Goal: Task Accomplishment & Management: Complete application form

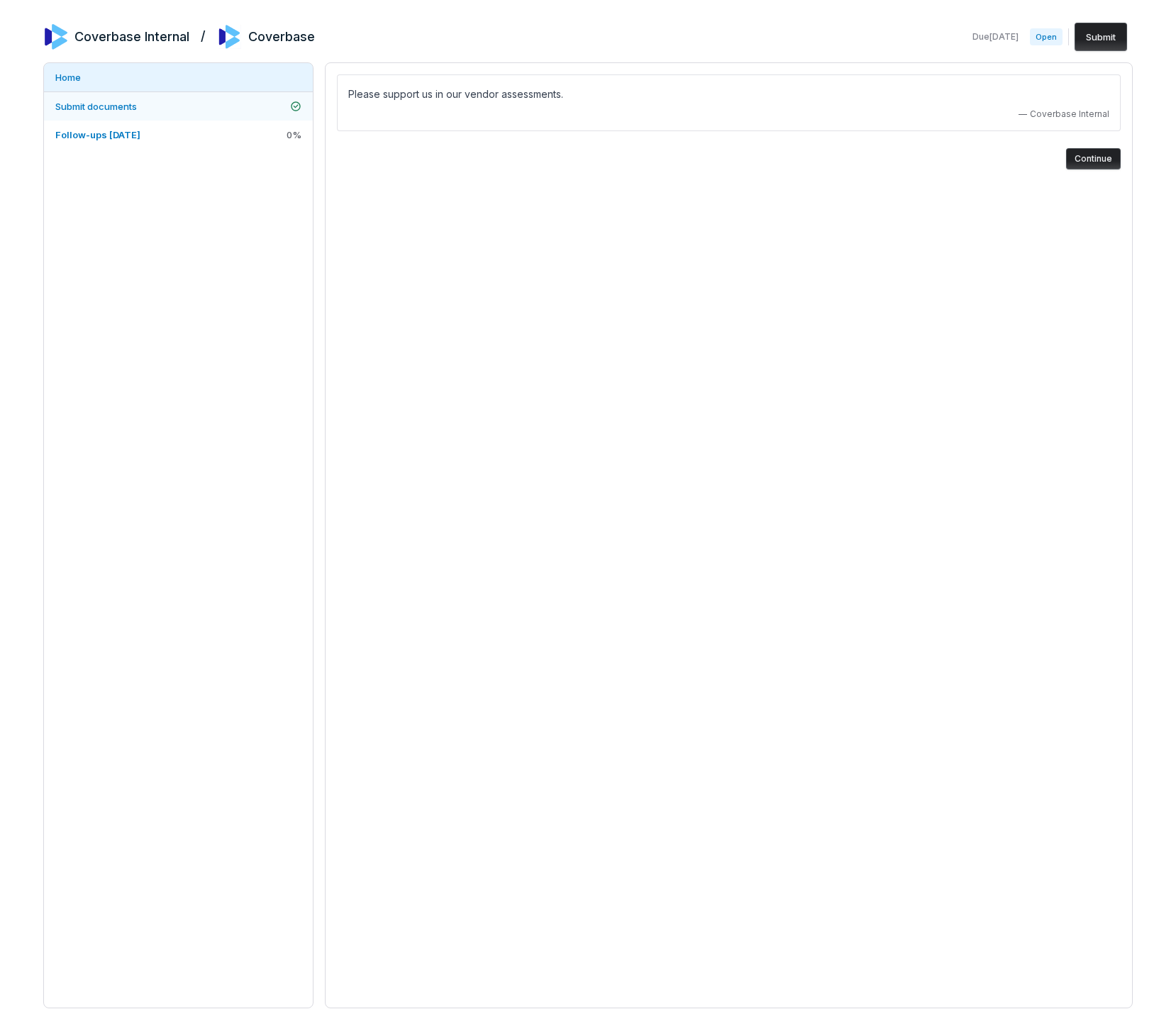
click at [121, 114] on link "Submit documents" at bounding box center [178, 106] width 269 height 29
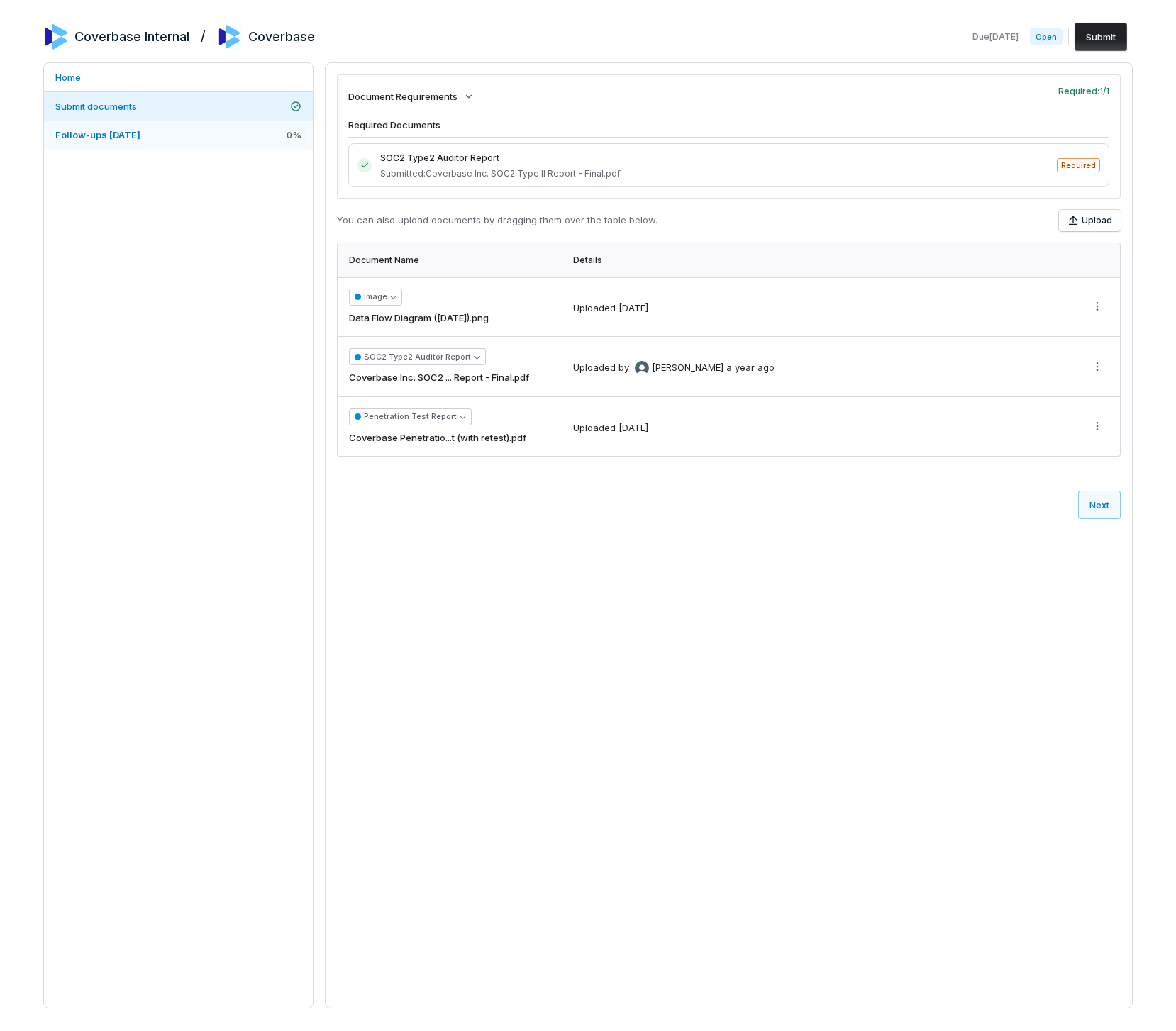
click at [120, 136] on span "Follow-ups [DATE]" at bounding box center [98, 135] width 85 height 11
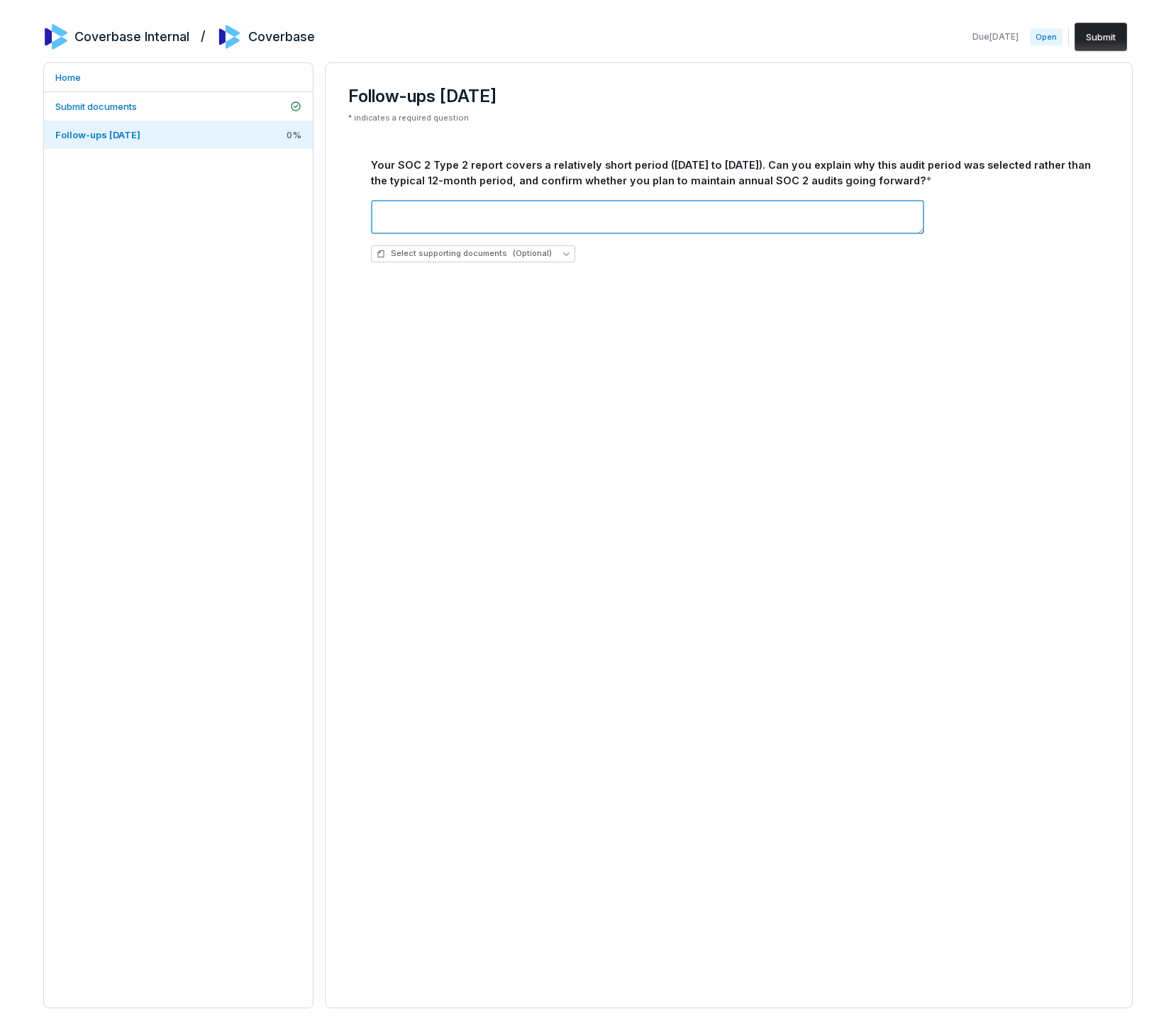
click at [565, 215] on textarea at bounding box center [647, 217] width 553 height 34
type textarea "****"
click at [1126, 19] on div "Coverbase Internal / Coverbase Due [DATE] Open Submit Home Submit documents Fol…" at bounding box center [588, 515] width 1176 height 1031
click at [1114, 29] on button "Submit" at bounding box center [1100, 37] width 52 height 29
